Goal: Transaction & Acquisition: Purchase product/service

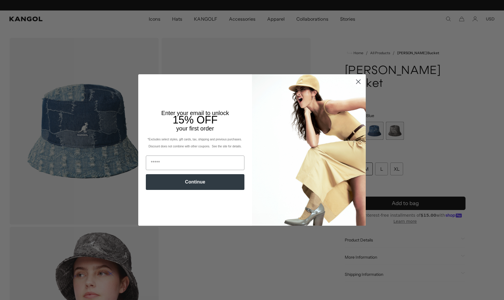
scroll to position [0, 120]
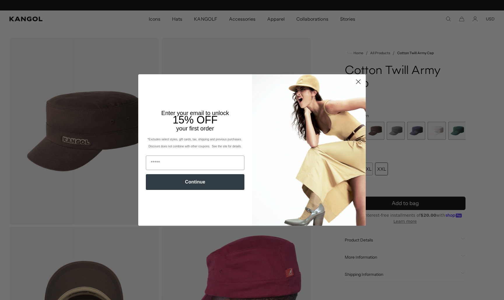
scroll to position [0, 120]
